Goal: Use online tool/utility: Use online tool/utility

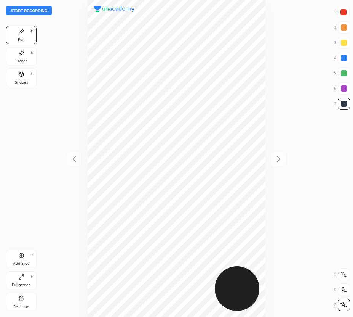
scroll to position [317, 231]
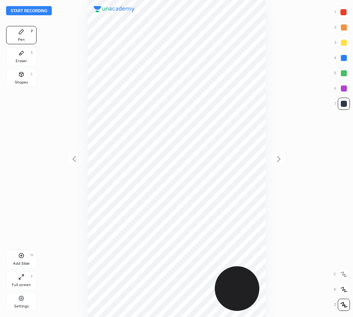
scroll to position [317, 231]
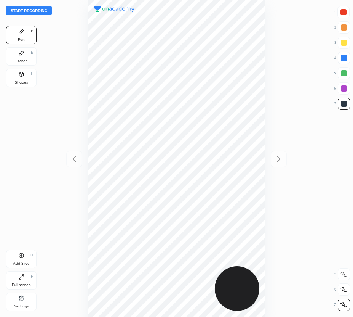
scroll to position [317, 231]
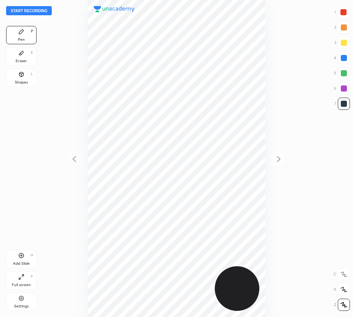
scroll to position [317, 231]
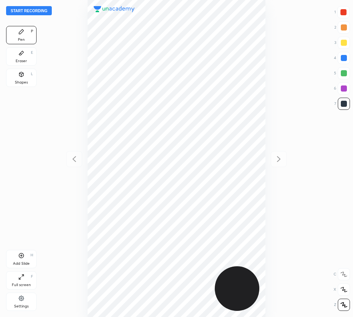
scroll to position [317, 231]
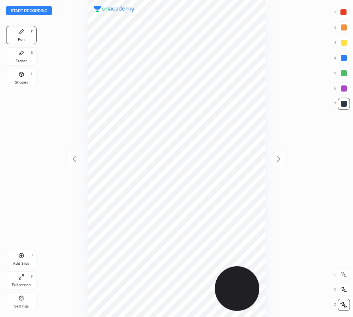
scroll to position [317, 231]
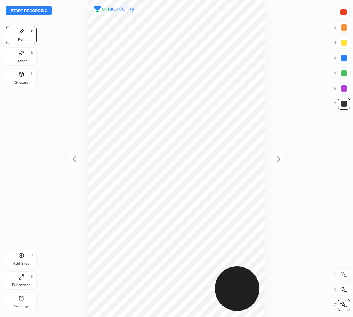
scroll to position [317, 231]
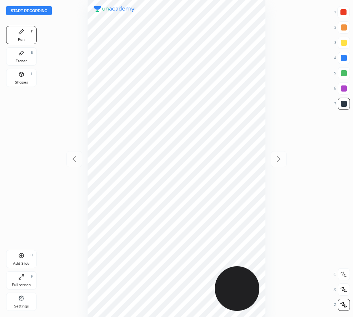
scroll to position [317, 231]
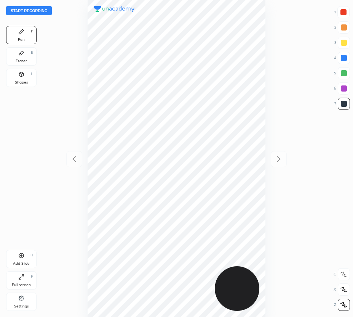
scroll to position [317, 231]
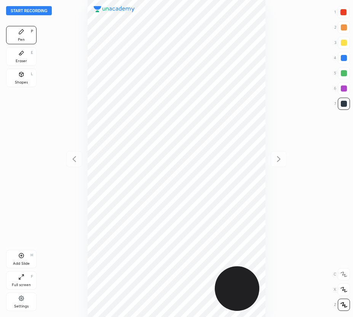
scroll to position [317, 231]
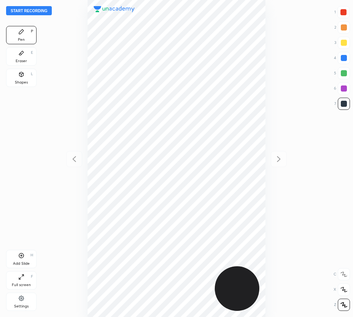
scroll to position [317, 231]
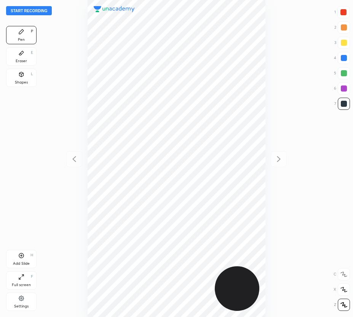
scroll to position [317, 231]
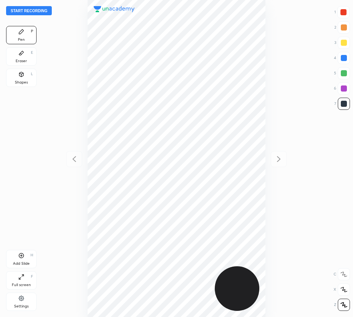
scroll to position [317, 231]
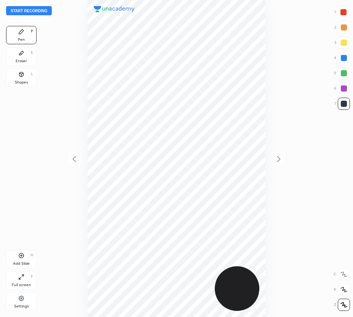
scroll to position [317, 231]
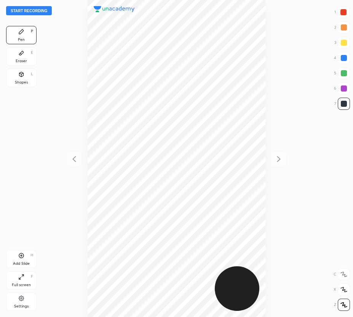
scroll to position [317, 231]
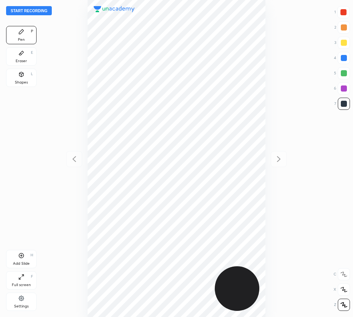
scroll to position [317, 231]
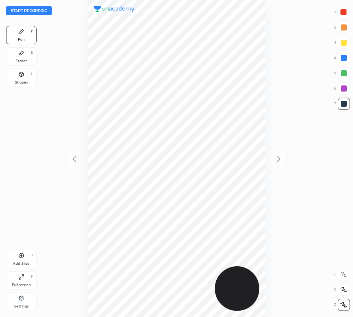
scroll to position [317, 231]
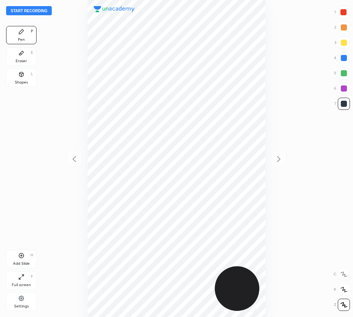
scroll to position [317, 231]
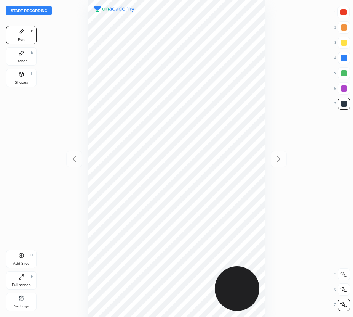
scroll to position [317, 231]
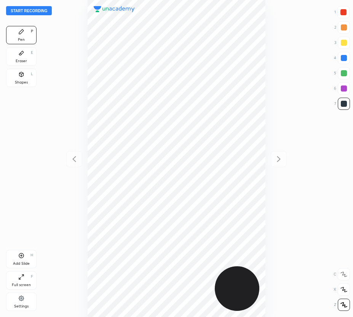
scroll to position [317, 231]
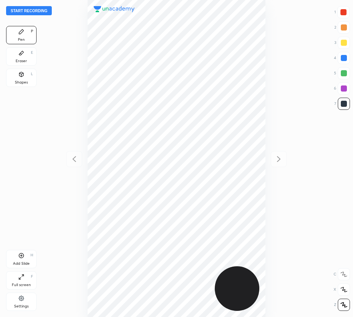
scroll to position [317, 231]
click at [40, 10] on button "Start recording" at bounding box center [29, 10] width 46 height 9
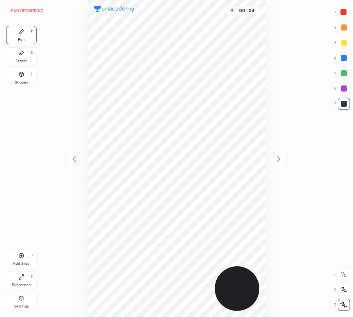
click at [344, 288] on icon at bounding box center [344, 288] width 7 height 5
drag, startPoint x: 24, startPoint y: 55, endPoint x: 86, endPoint y: 109, distance: 82.1
click at [24, 57] on div "Eraser E" at bounding box center [21, 56] width 30 height 18
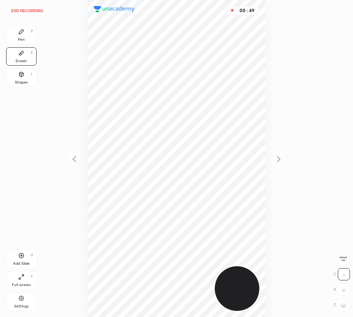
click at [22, 38] on div "Pen P" at bounding box center [21, 35] width 30 height 18
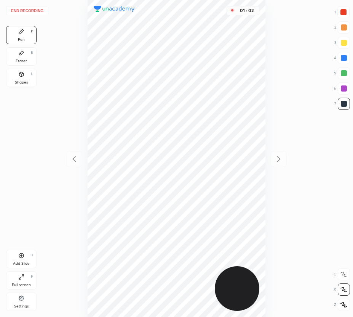
click at [22, 256] on icon at bounding box center [21, 255] width 6 height 6
click at [77, 156] on icon at bounding box center [74, 158] width 9 height 9
drag, startPoint x: 278, startPoint y: 158, endPoint x: 269, endPoint y: 153, distance: 11.4
click at [278, 158] on icon at bounding box center [278, 158] width 9 height 9
click at [23, 59] on div "Eraser" at bounding box center [21, 61] width 11 height 4
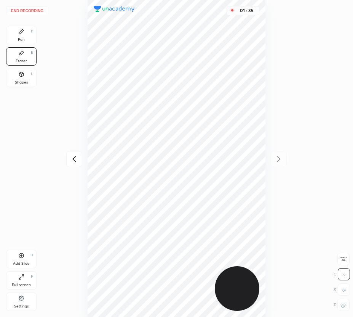
click at [15, 34] on div "Pen P" at bounding box center [21, 35] width 30 height 18
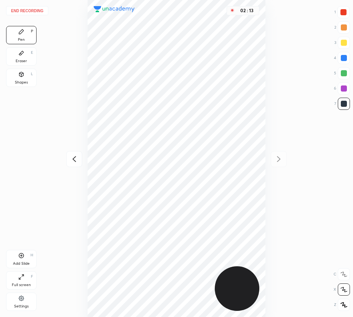
click at [25, 11] on button "End recording" at bounding box center [27, 10] width 42 height 9
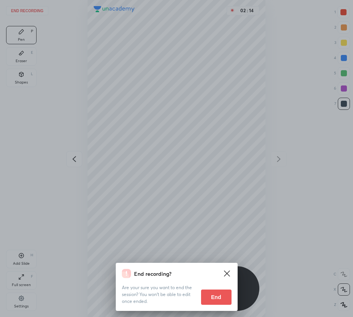
click at [212, 296] on button "End" at bounding box center [216, 296] width 30 height 15
